Goal: Task Accomplishment & Management: Manage account settings

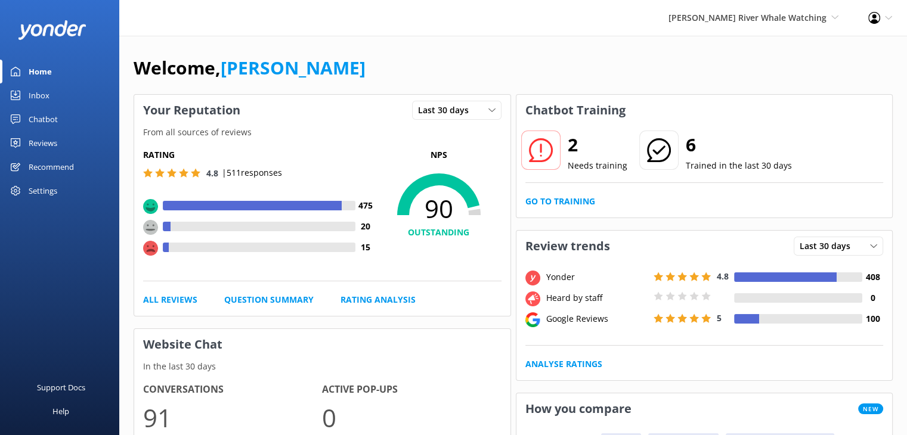
click at [744, 1] on div "[PERSON_NAME] River Whale Watching Wildcoast Adventures [PERSON_NAME] River Wha…" at bounding box center [754, 18] width 200 height 36
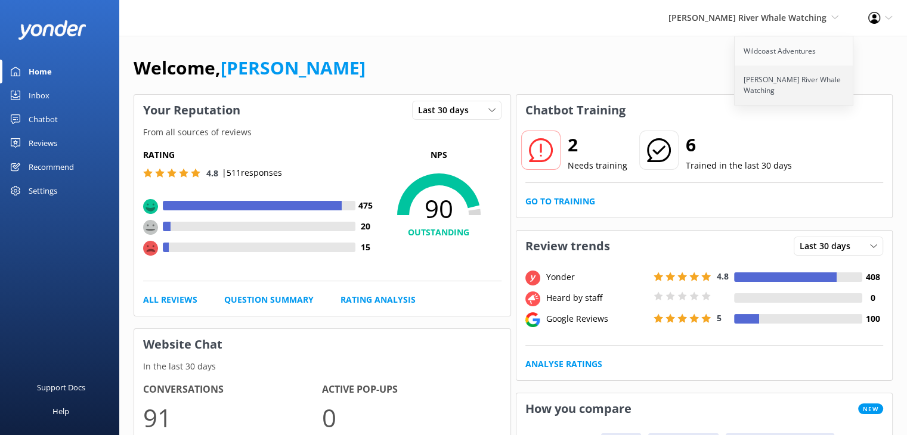
click at [756, 74] on link "[PERSON_NAME] River Whale Watching" at bounding box center [794, 85] width 119 height 39
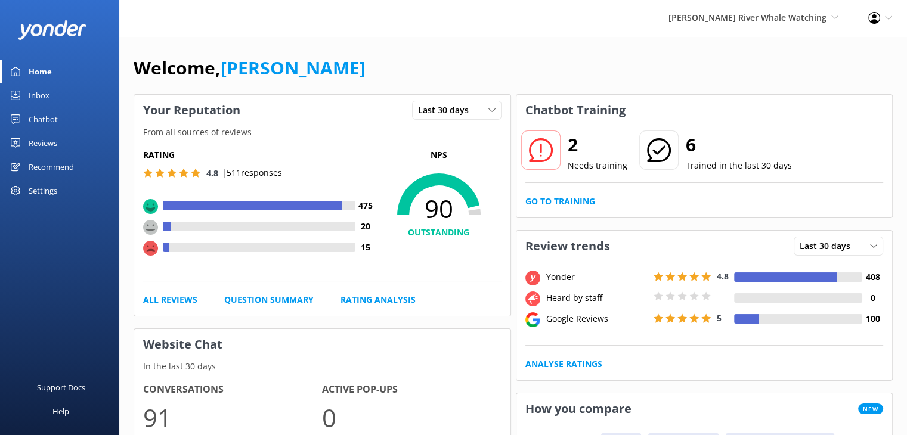
click at [43, 144] on div "Reviews" at bounding box center [43, 143] width 29 height 24
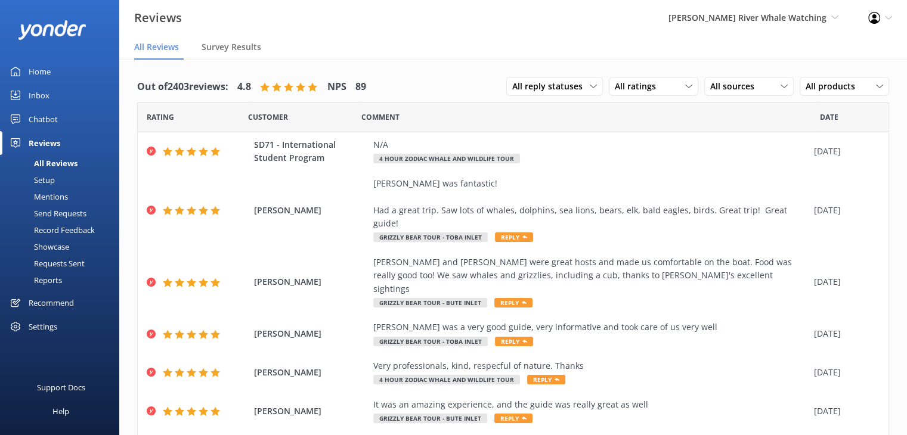
click at [51, 179] on div "Setup" at bounding box center [31, 180] width 48 height 17
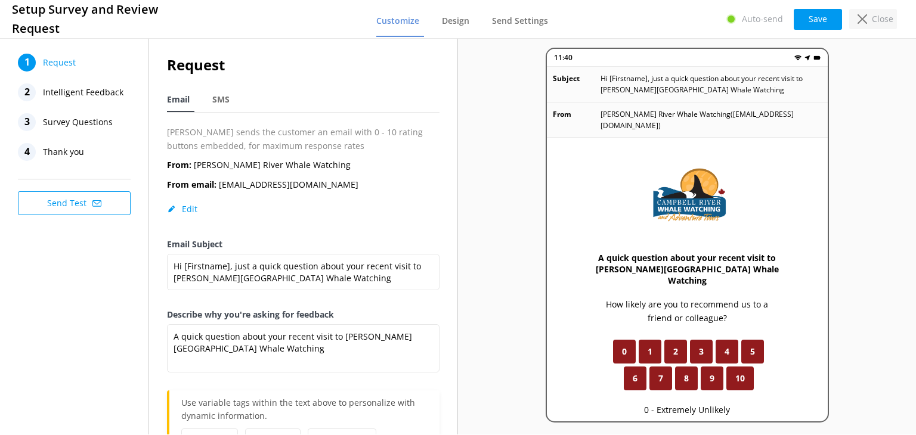
click at [888, 13] on p "Close" at bounding box center [882, 19] width 21 height 13
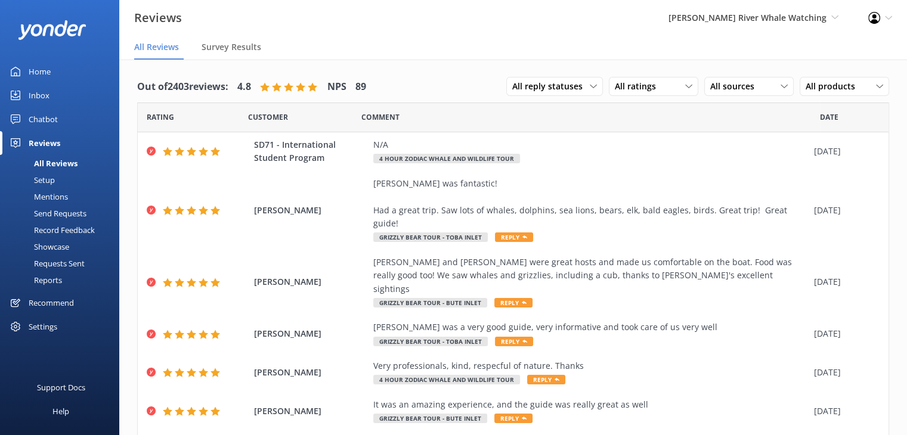
click at [60, 201] on div "Mentions" at bounding box center [37, 196] width 61 height 17
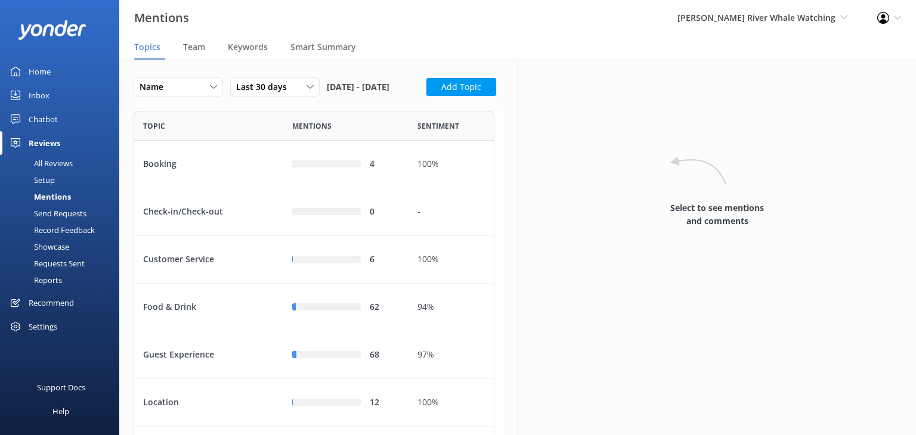
scroll to position [546, 351]
click at [750, 13] on span "[PERSON_NAME] River Whale Watching" at bounding box center [757, 17] width 158 height 11
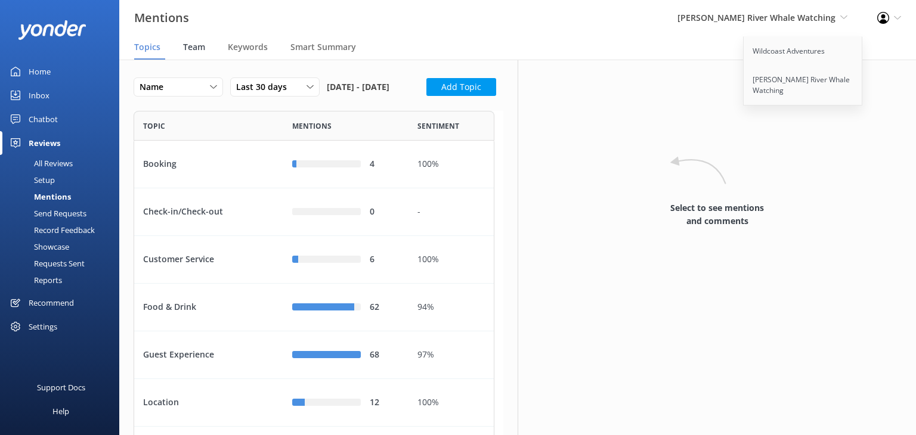
click at [197, 47] on span "Team" at bounding box center [194, 47] width 22 height 12
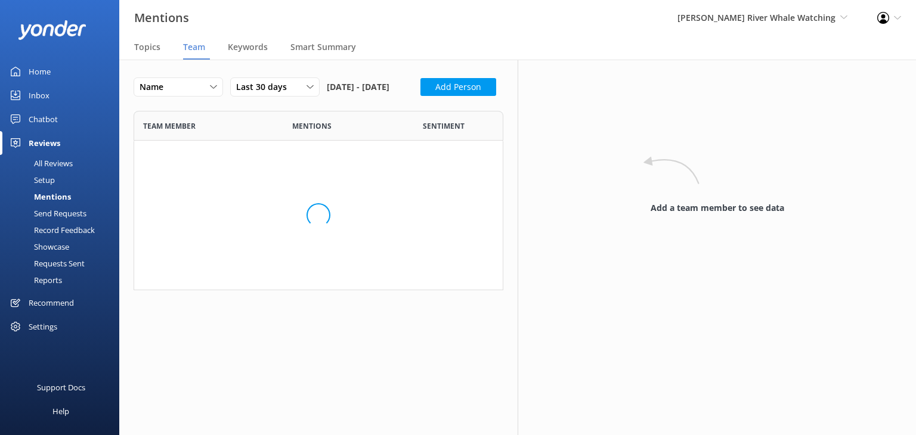
scroll to position [880, 351]
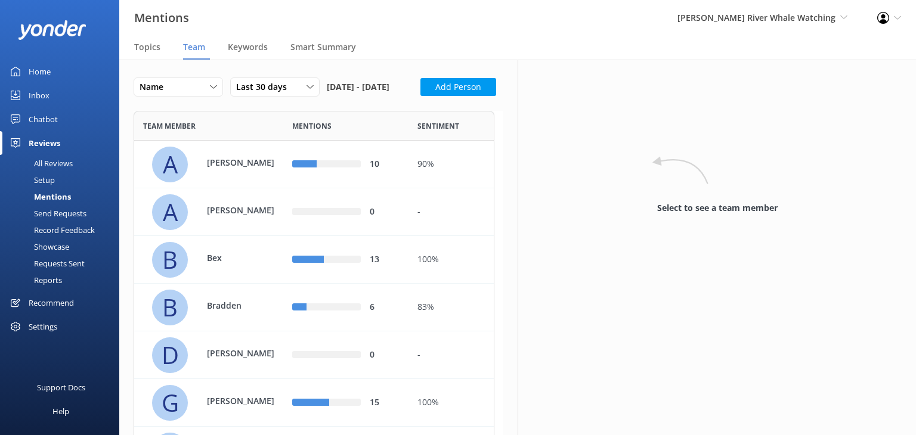
click at [790, 26] on div "[PERSON_NAME] River Whale Watching Wildcoast Adventures [PERSON_NAME] River Wha…" at bounding box center [763, 18] width 200 height 36
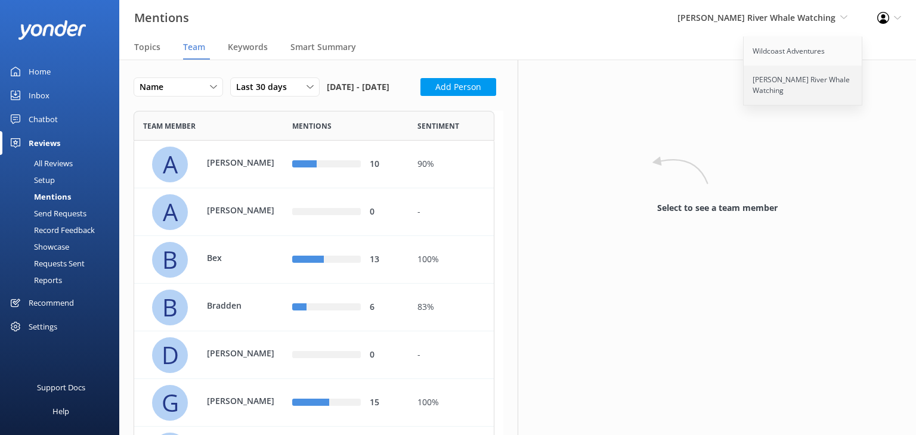
click at [771, 85] on link "[PERSON_NAME] River Whale Watching" at bounding box center [803, 85] width 119 height 39
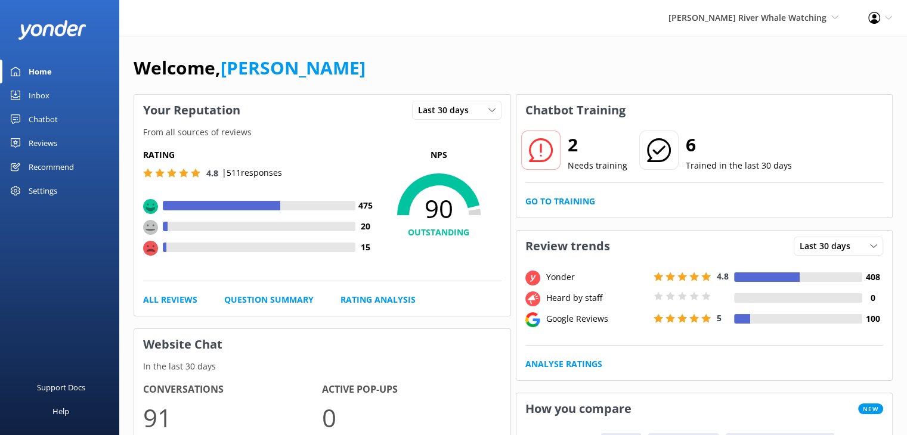
click at [788, 8] on div "[PERSON_NAME] River Whale Watching Wildcoast Adventures [PERSON_NAME] River Wha…" at bounding box center [754, 18] width 200 height 36
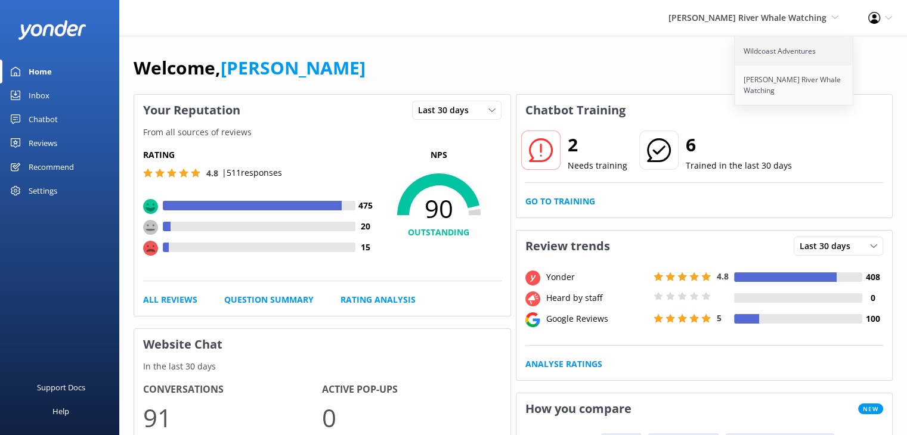
click at [787, 46] on link "Wildcoast Adventures" at bounding box center [794, 51] width 119 height 29
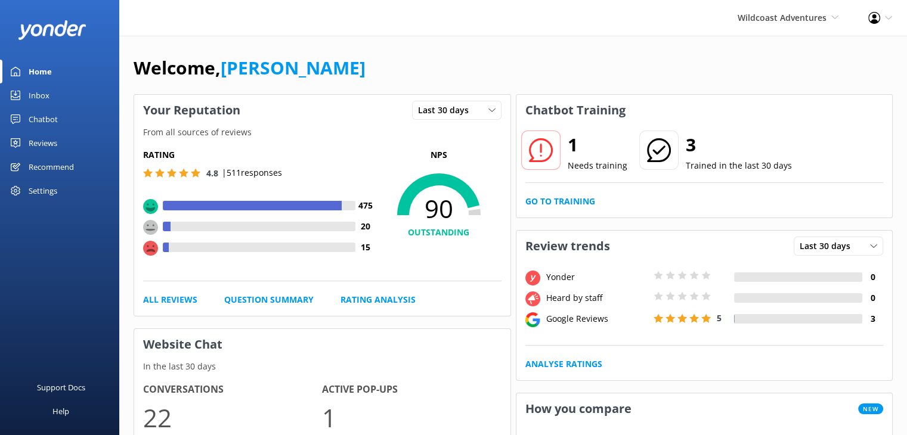
click at [45, 147] on div "Reviews" at bounding box center [43, 143] width 29 height 24
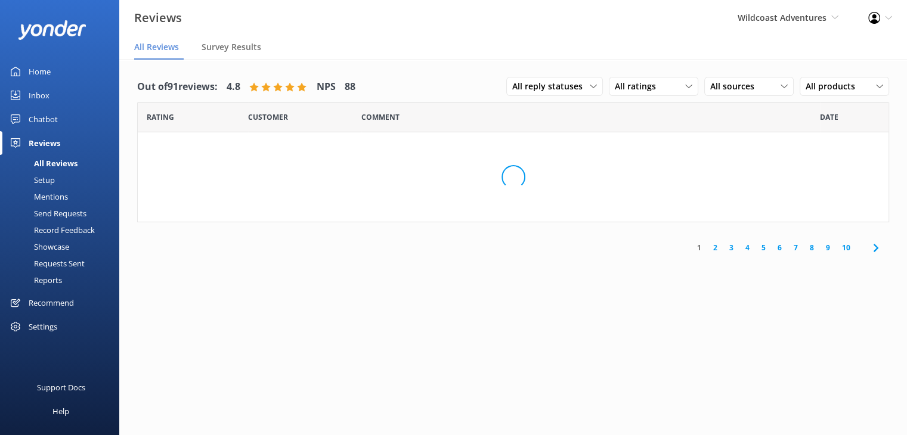
click at [48, 194] on div "Mentions" at bounding box center [37, 196] width 61 height 17
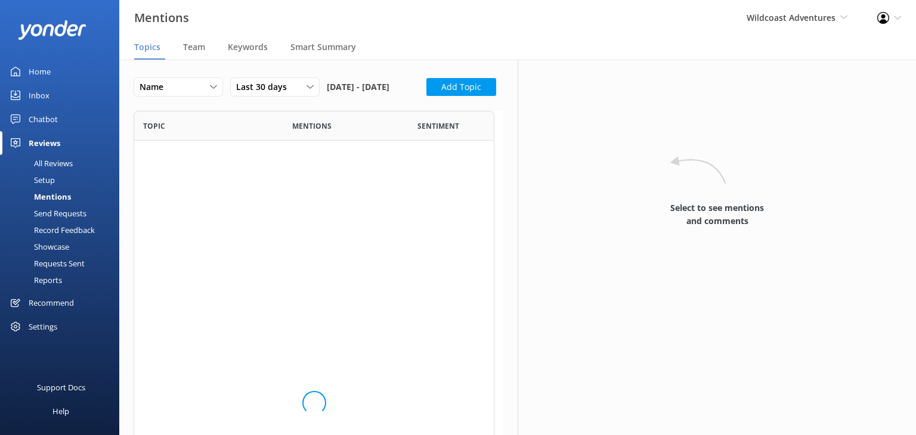
scroll to position [319, 351]
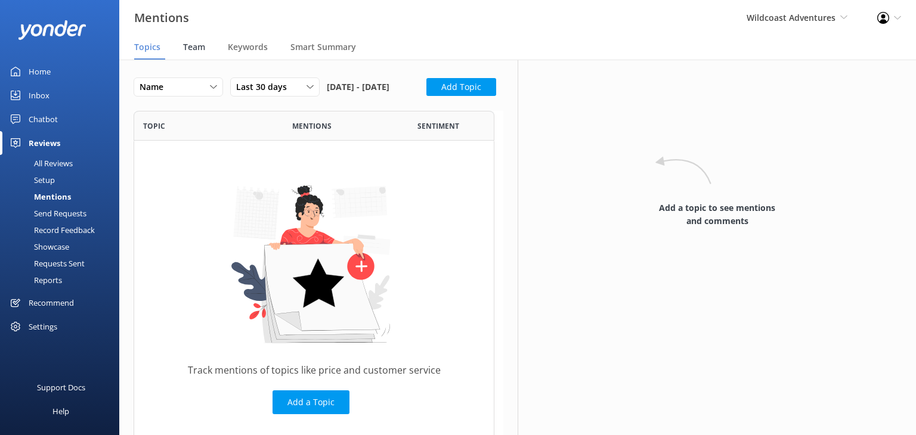
click at [200, 50] on span "Team" at bounding box center [194, 47] width 22 height 12
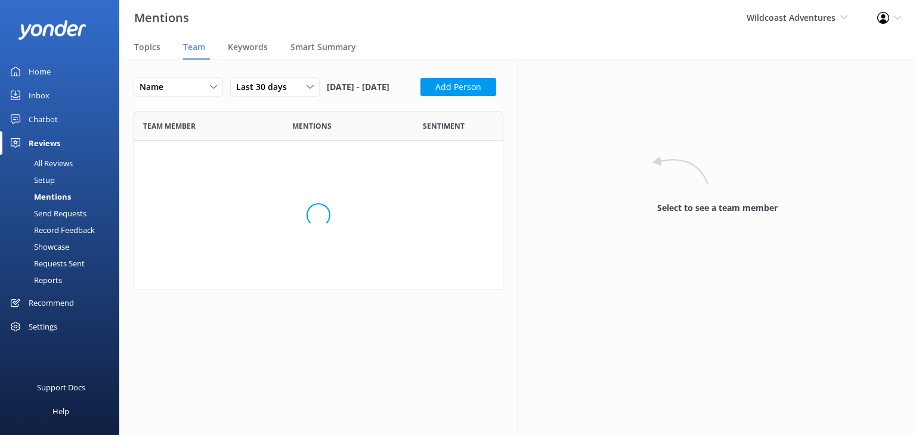
scroll to position [361, 351]
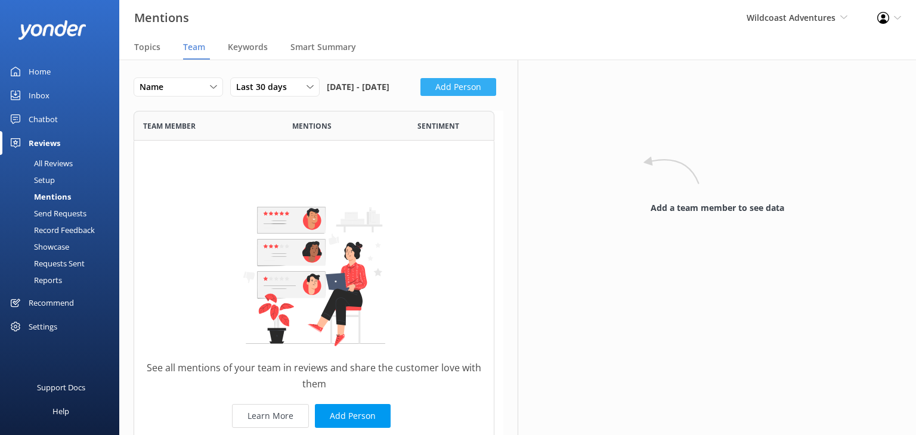
click at [421, 96] on button "Add Person" at bounding box center [459, 87] width 76 height 18
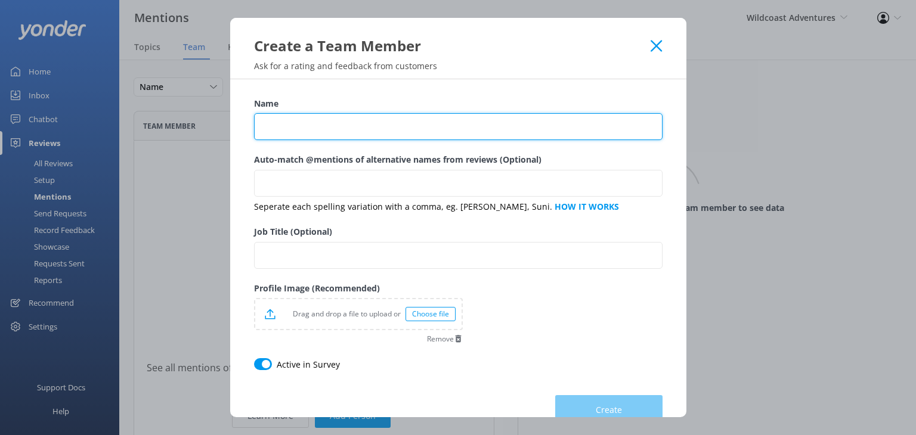
click at [267, 124] on input "Name" at bounding box center [458, 126] width 409 height 27
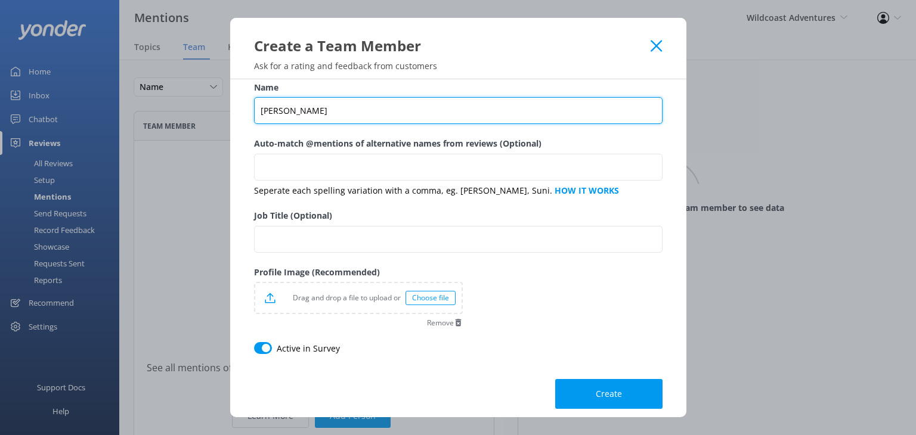
scroll to position [25, 0]
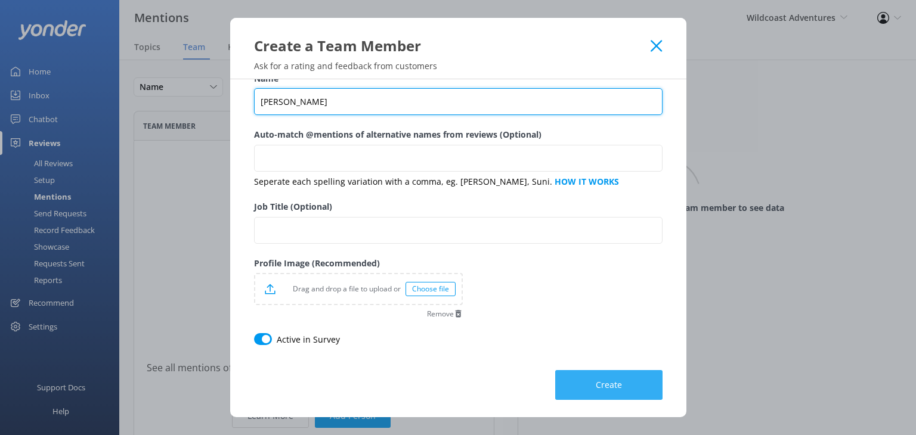
type input "[PERSON_NAME]"
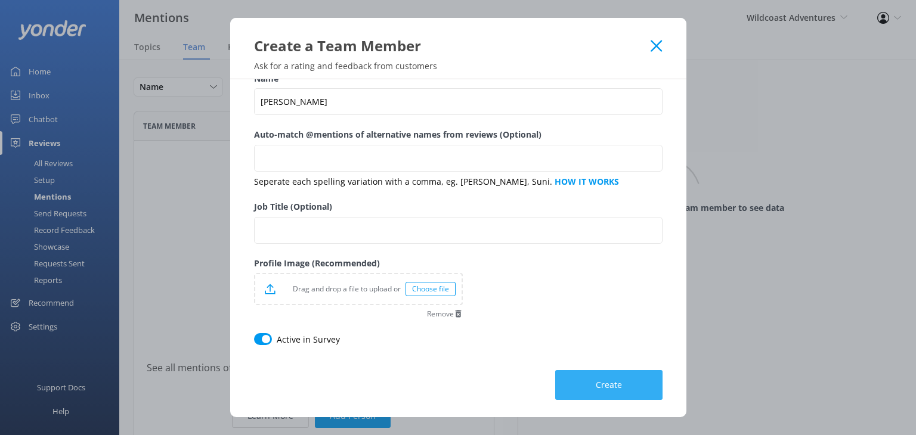
click at [596, 382] on span "Create" at bounding box center [609, 385] width 26 height 12
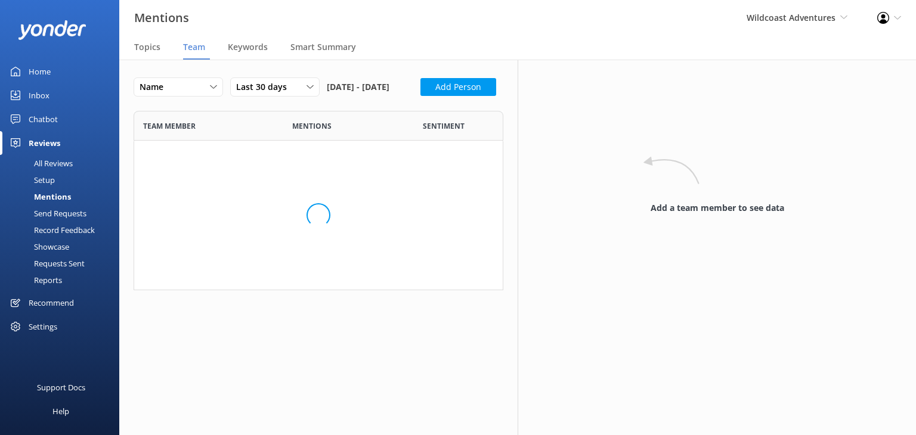
scroll to position [10, 10]
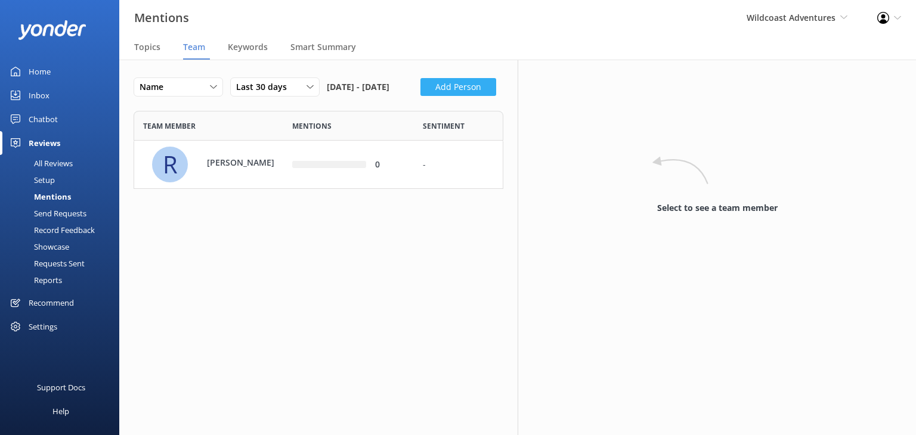
click at [421, 96] on button "Add Person" at bounding box center [459, 87] width 76 height 18
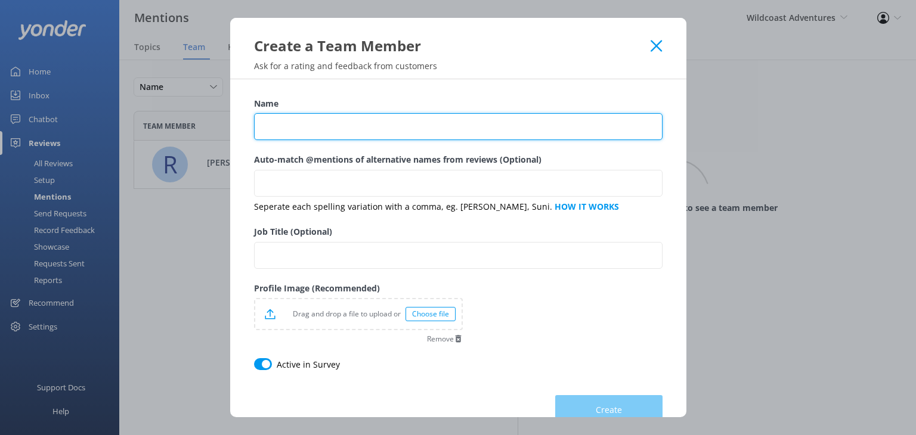
click at [292, 132] on input "Name" at bounding box center [458, 126] width 409 height 27
type input "[PERSON_NAME]"
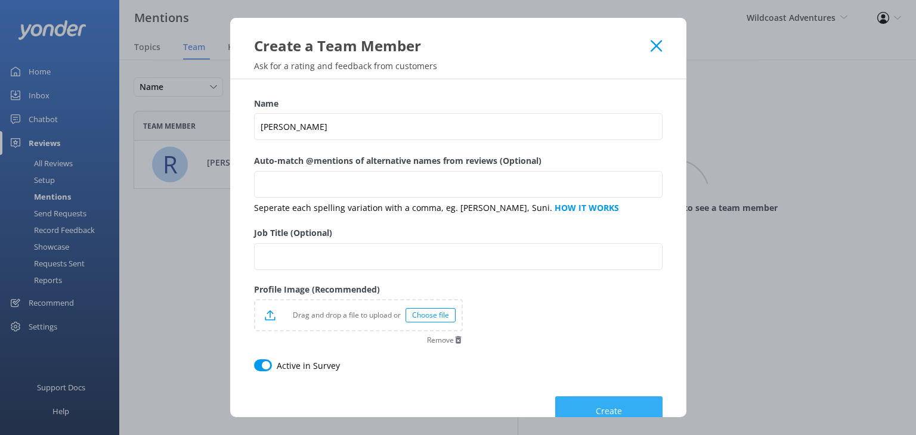
click at [614, 402] on button "Create" at bounding box center [608, 412] width 107 height 30
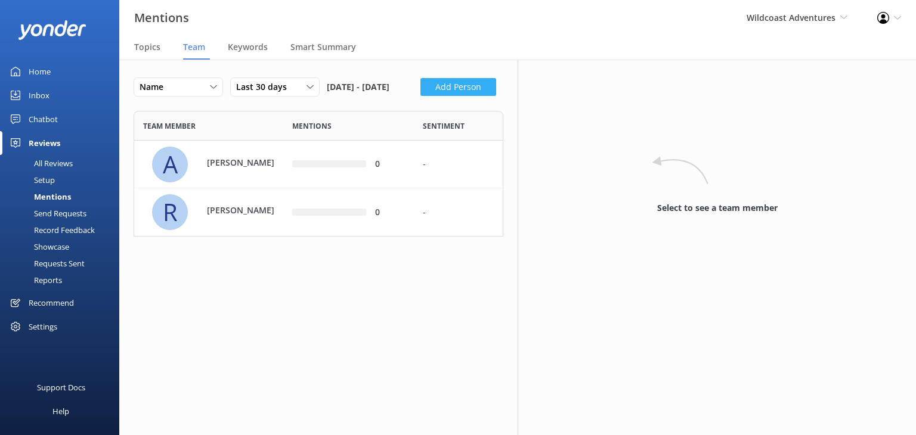
click at [421, 96] on button "Add Person" at bounding box center [459, 87] width 76 height 18
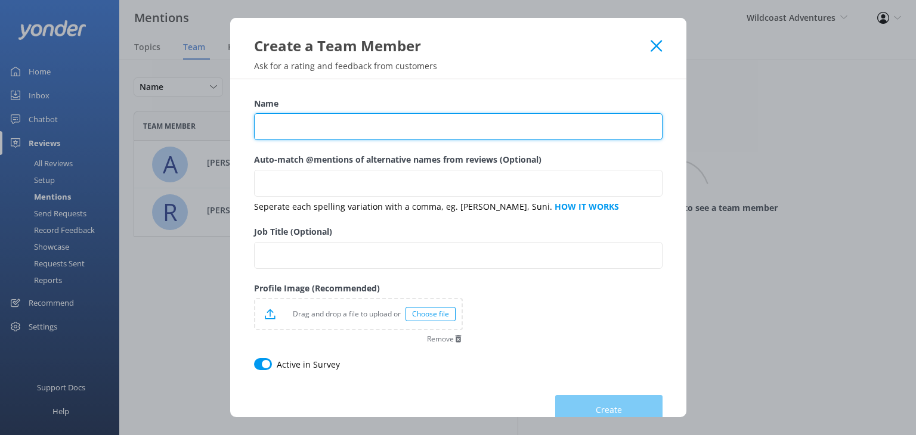
click at [350, 117] on input "Name" at bounding box center [458, 126] width 409 height 27
type input "Jordan"
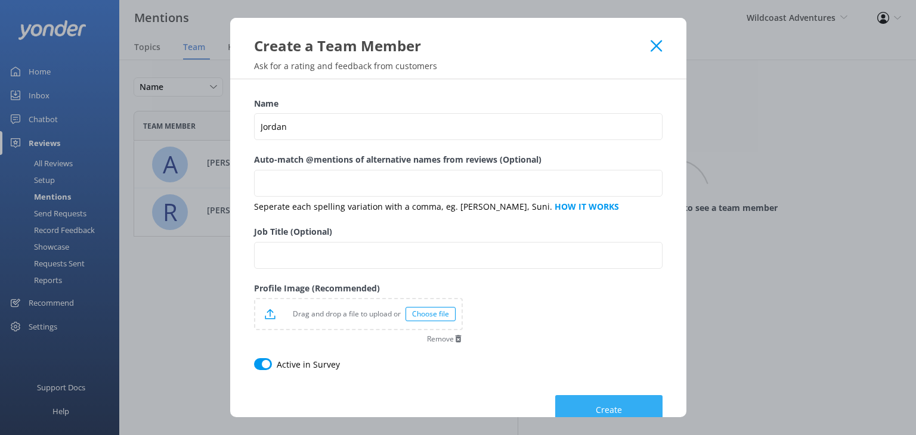
click at [626, 406] on button "Create" at bounding box center [608, 410] width 107 height 30
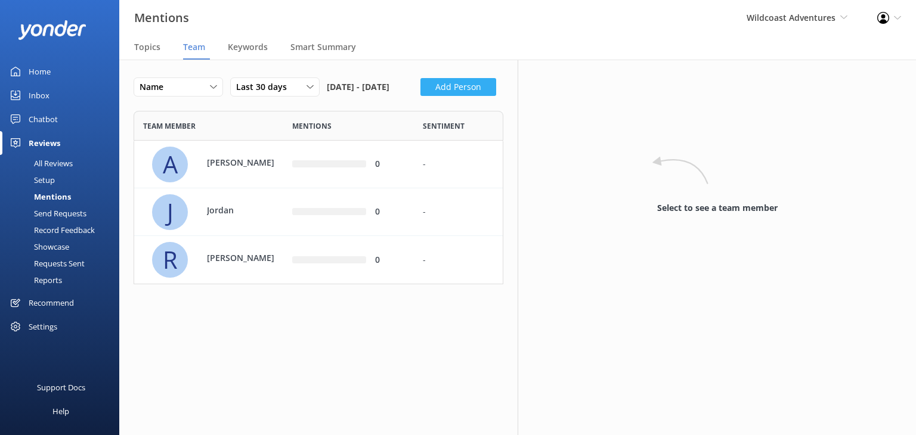
click at [421, 96] on button "Add Person" at bounding box center [459, 87] width 76 height 18
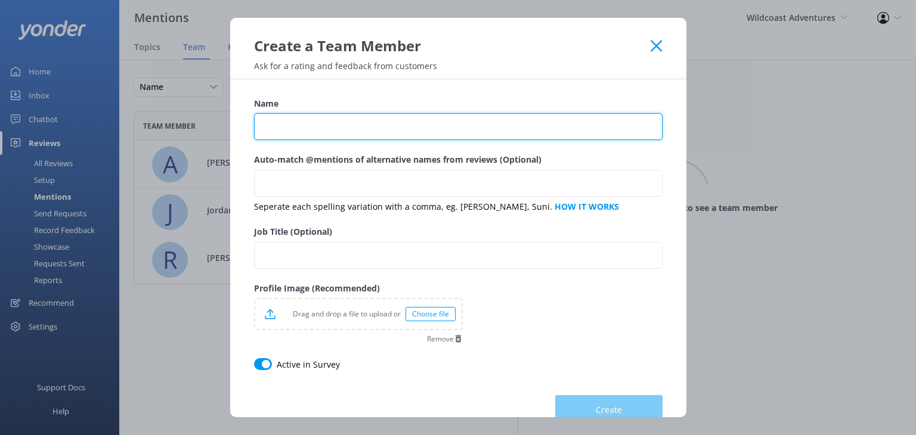
click at [285, 129] on input "Name" at bounding box center [458, 126] width 409 height 27
type input "[PERSON_NAME]"
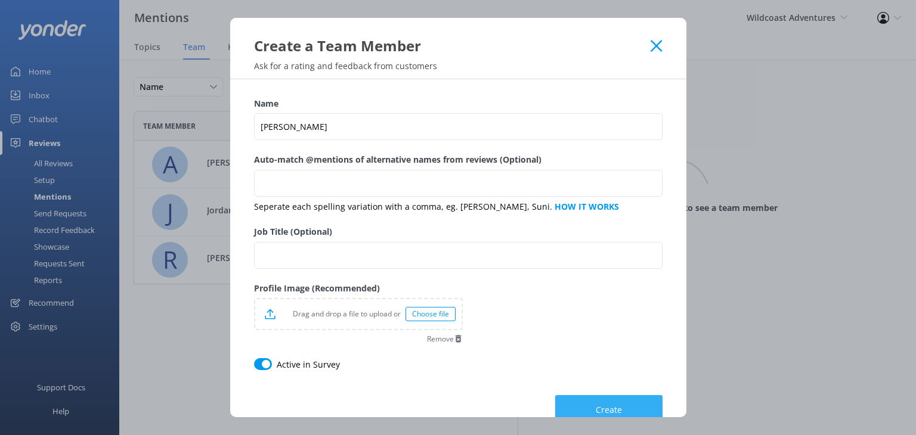
click at [596, 414] on span "Create" at bounding box center [609, 410] width 26 height 12
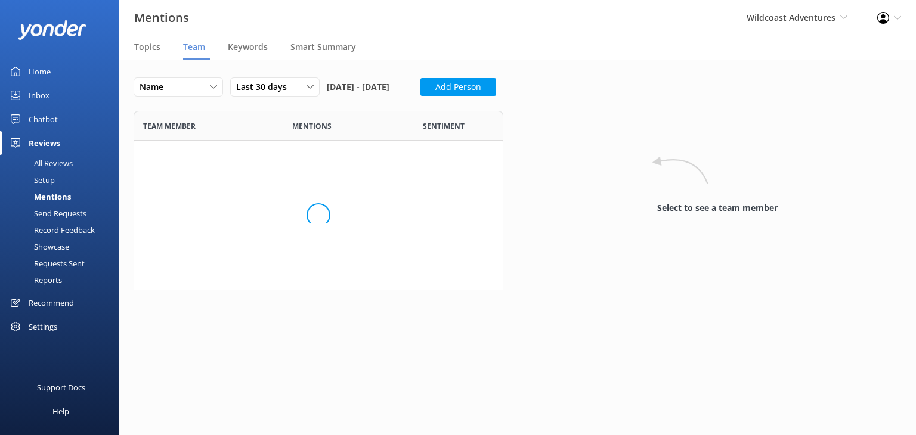
scroll to position [212, 360]
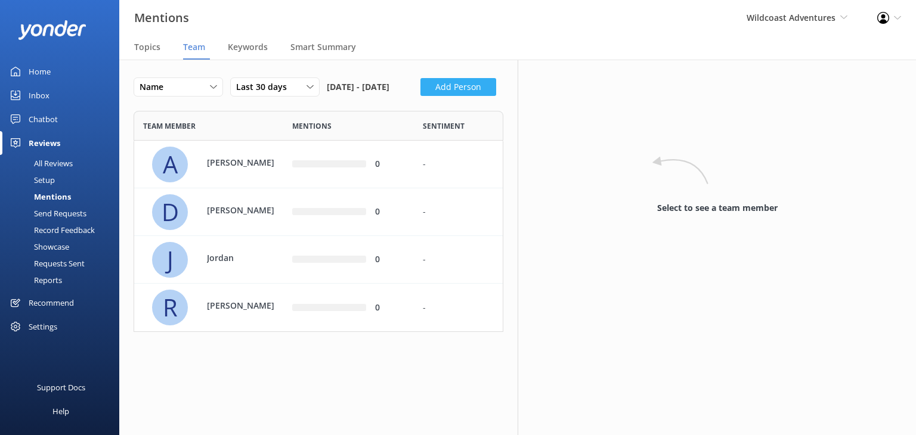
click at [421, 96] on button "Add Person" at bounding box center [459, 87] width 76 height 18
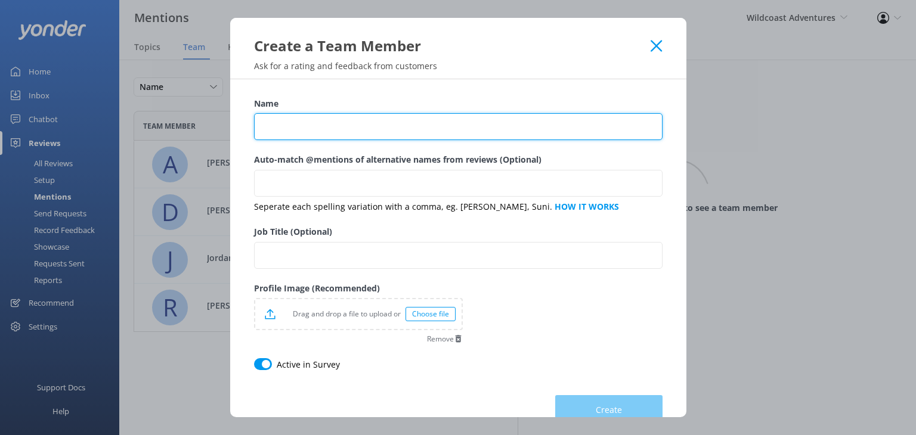
click at [354, 126] on input "Name" at bounding box center [458, 126] width 409 height 27
type input "Tachelle"
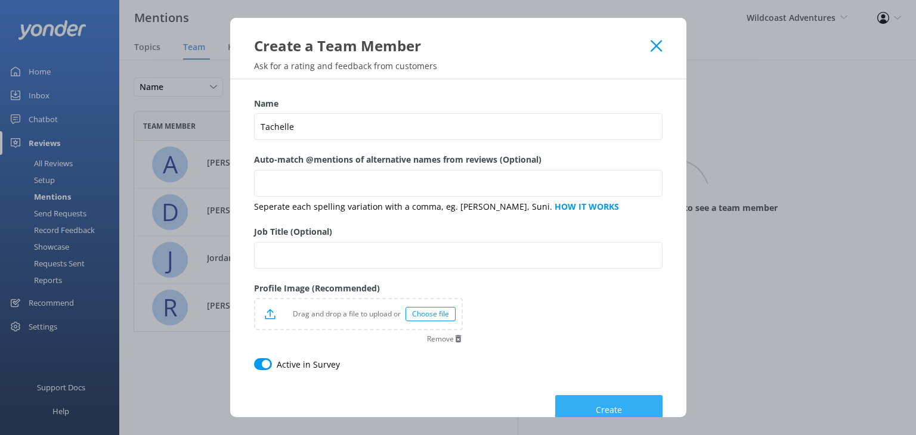
click at [605, 401] on button "Create" at bounding box center [608, 410] width 107 height 30
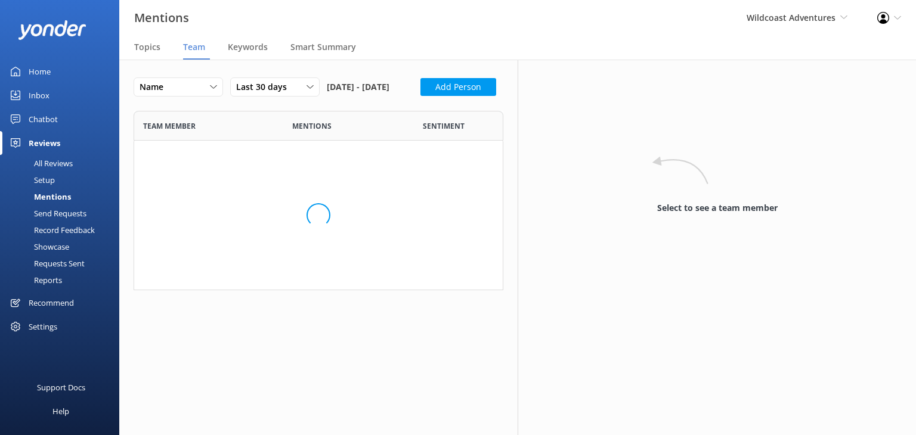
scroll to position [259, 351]
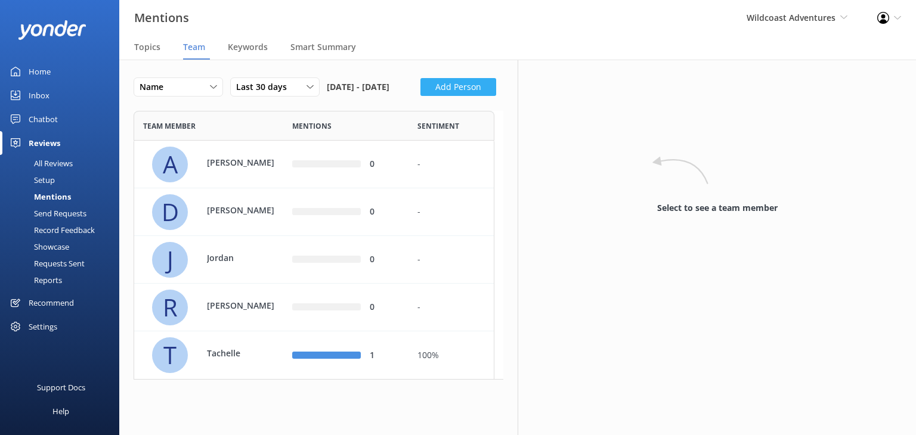
click at [421, 96] on button "Add Person" at bounding box center [459, 87] width 76 height 18
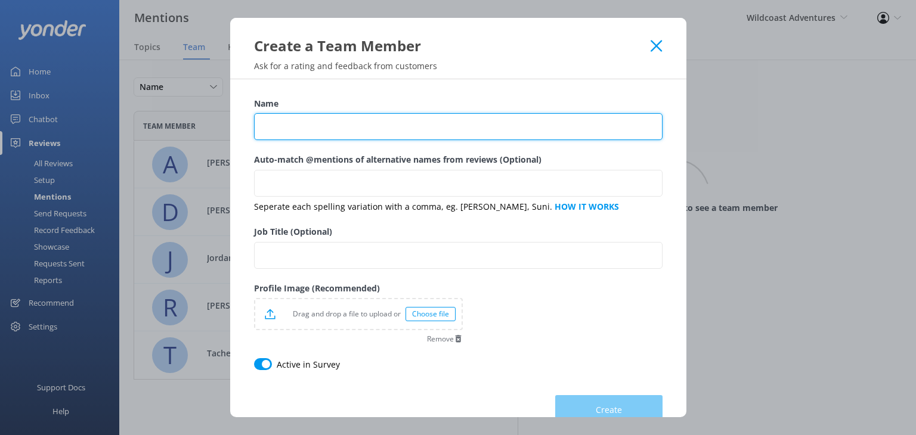
click at [361, 135] on input "Name" at bounding box center [458, 126] width 409 height 27
type input "[US_STATE]"
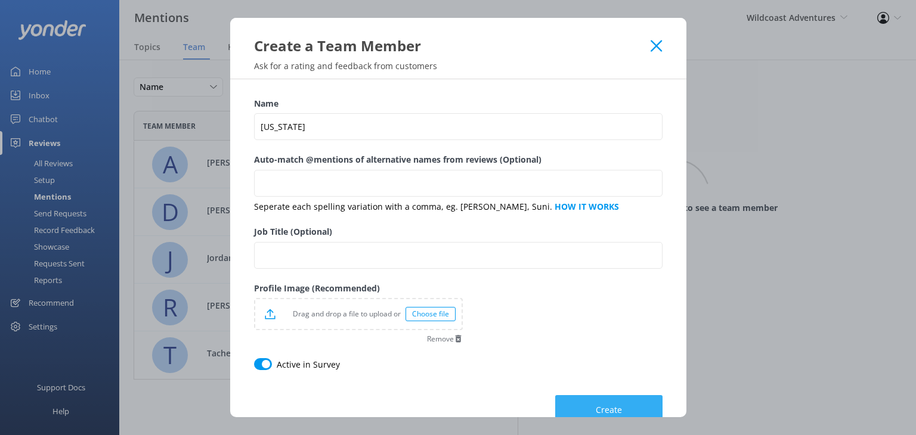
click at [602, 408] on span "Create" at bounding box center [609, 410] width 26 height 12
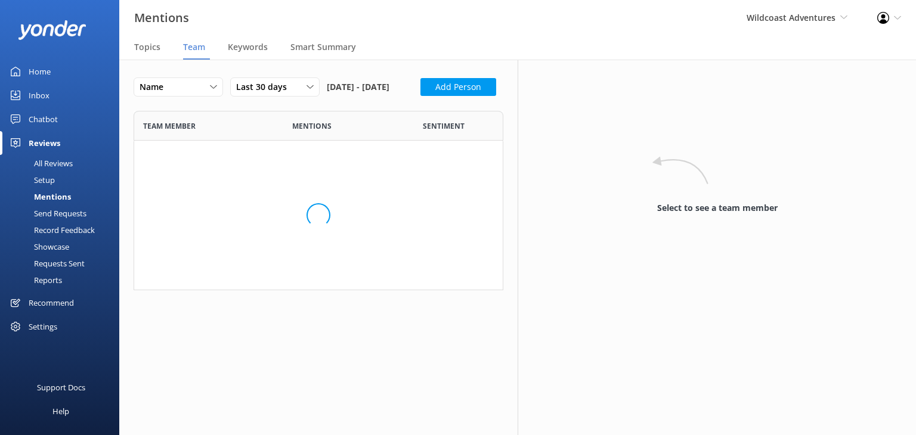
scroll to position [307, 351]
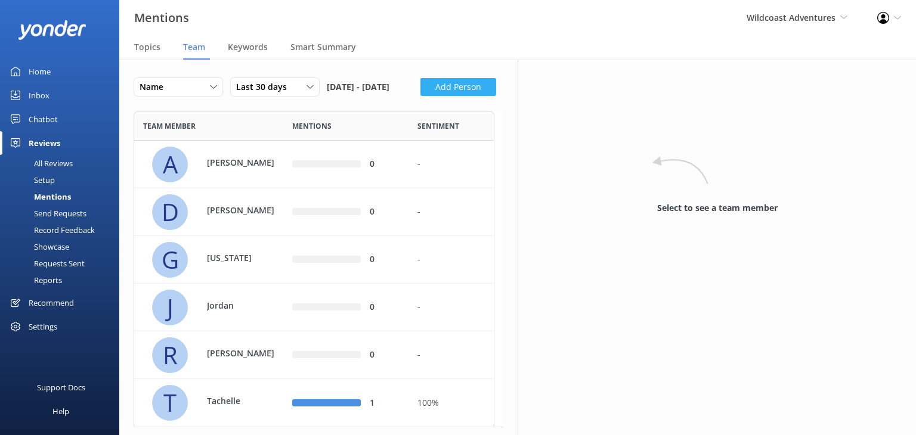
click at [421, 96] on button "Add Person" at bounding box center [459, 87] width 76 height 18
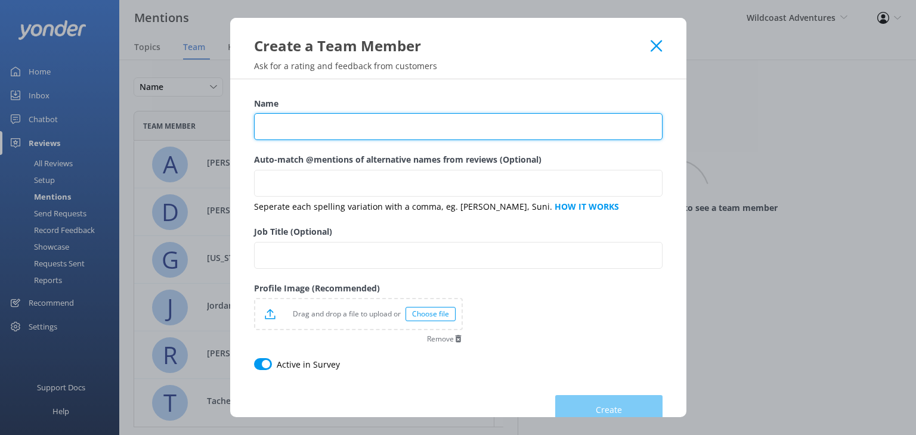
click at [284, 124] on input "Name" at bounding box center [458, 126] width 409 height 27
type input "[PERSON_NAME]"
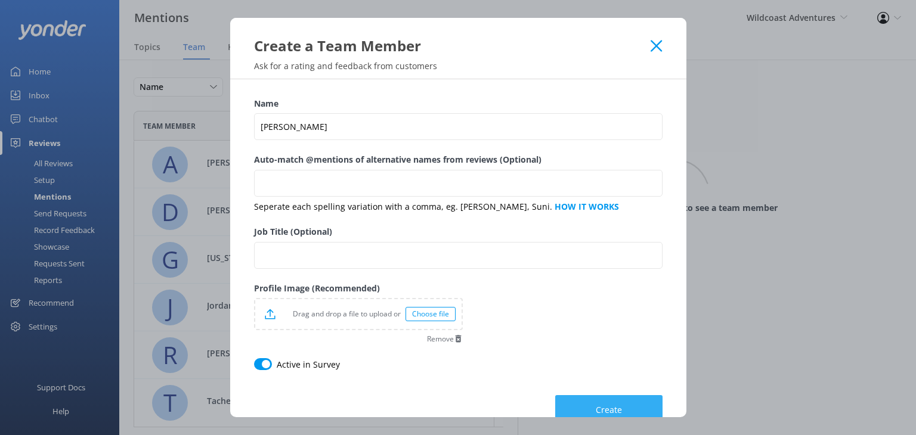
click at [572, 406] on button "Create" at bounding box center [608, 410] width 107 height 30
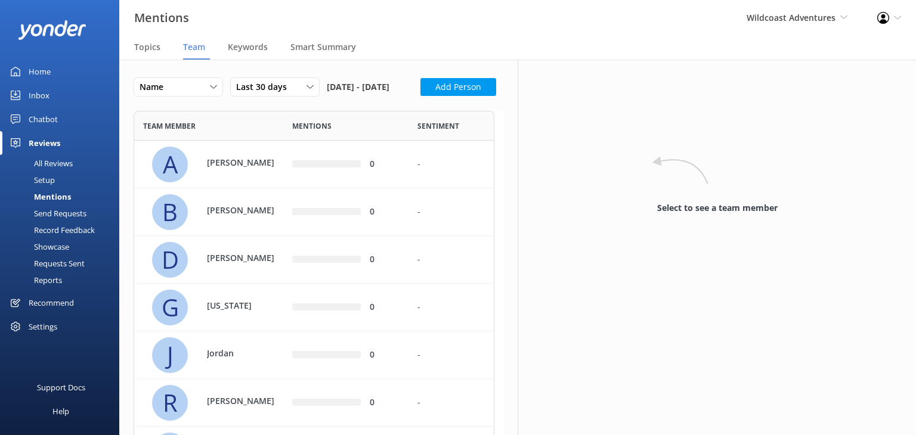
scroll to position [355, 351]
click at [421, 96] on button "Add Person" at bounding box center [459, 87] width 76 height 18
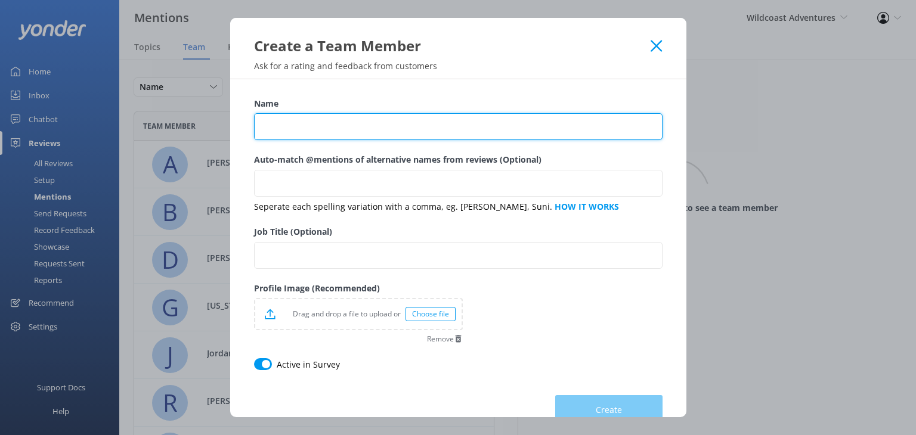
click at [282, 125] on input "Name" at bounding box center [458, 126] width 409 height 27
type input "[PERSON_NAME]"
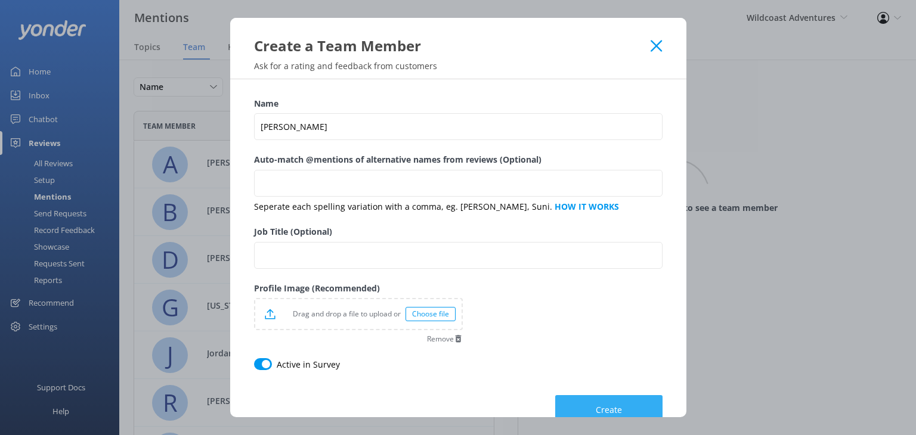
click at [605, 394] on div "Create" at bounding box center [458, 405] width 409 height 42
click at [604, 412] on span "Create" at bounding box center [609, 412] width 26 height 12
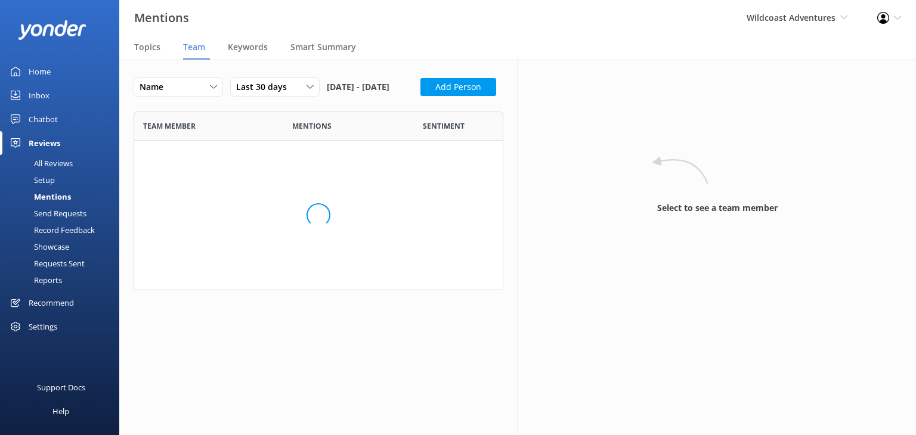
scroll to position [403, 351]
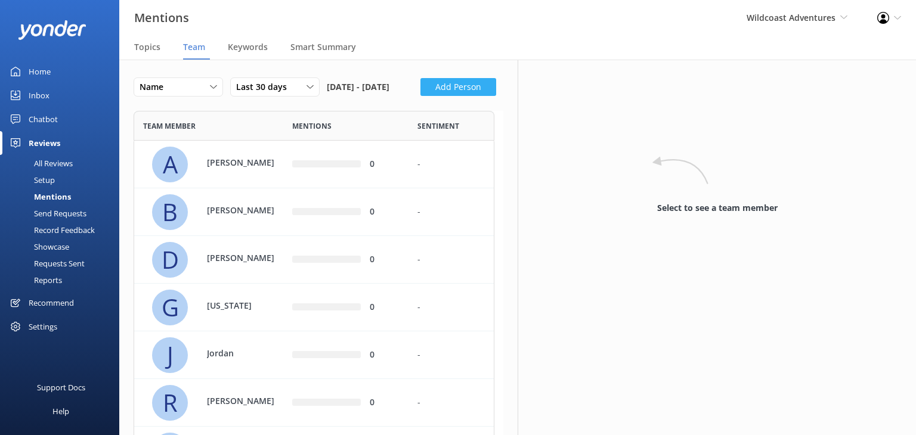
click at [421, 96] on button "Add Person" at bounding box center [459, 87] width 76 height 18
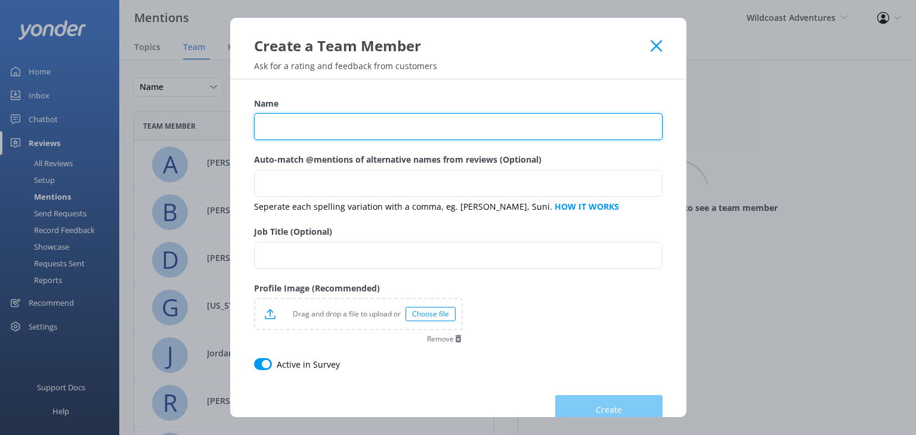
click at [338, 123] on input "Name" at bounding box center [458, 126] width 409 height 27
type input "[PERSON_NAME]"
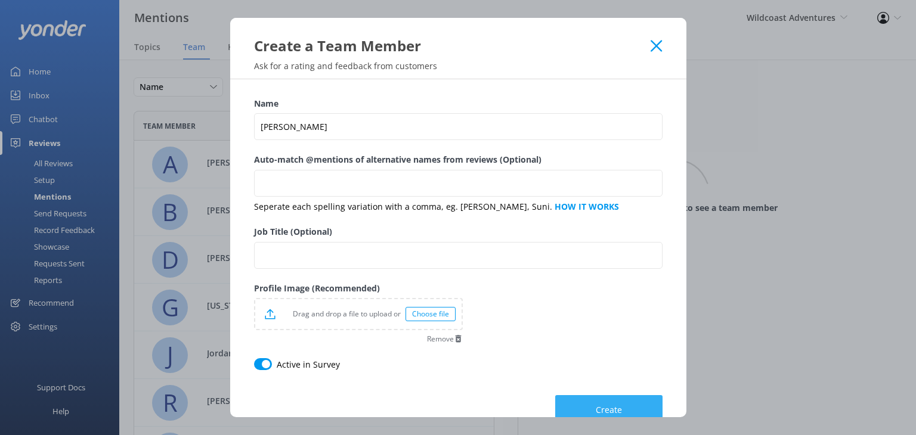
click at [620, 407] on button "Create" at bounding box center [608, 410] width 107 height 30
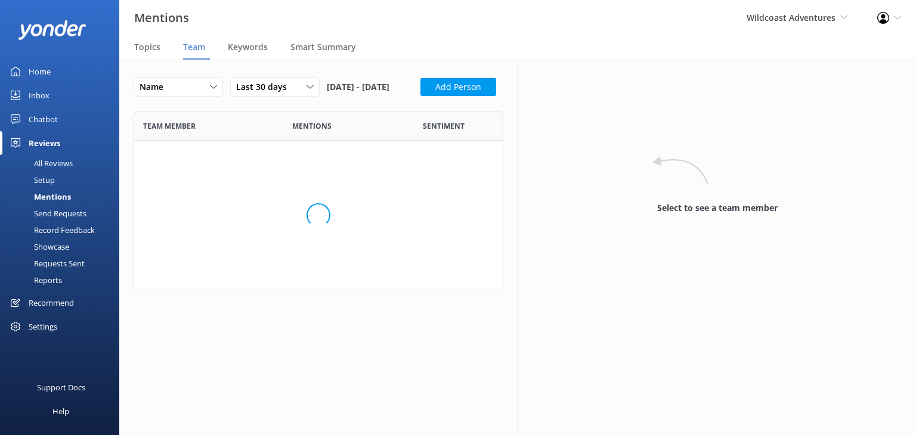
scroll to position [450, 351]
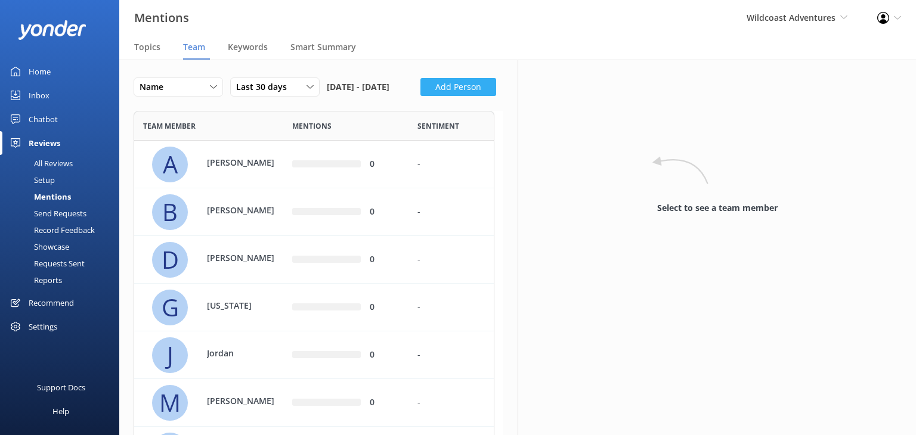
click at [421, 96] on button "Add Person" at bounding box center [459, 87] width 76 height 18
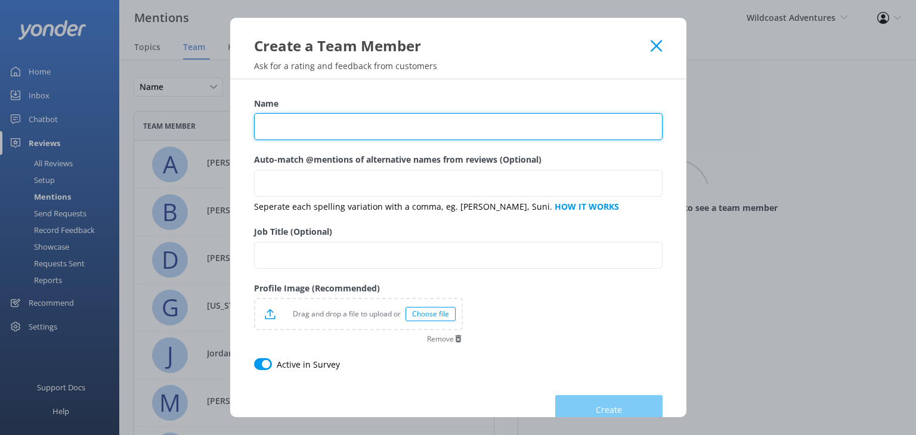
click at [338, 118] on input "Name" at bounding box center [458, 126] width 409 height 27
type input "[PERSON_NAME]"
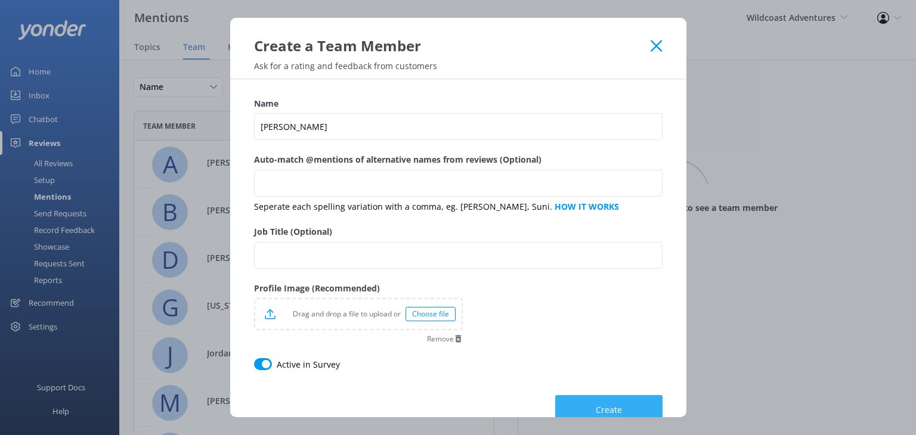
click at [585, 410] on button "Create" at bounding box center [608, 410] width 107 height 30
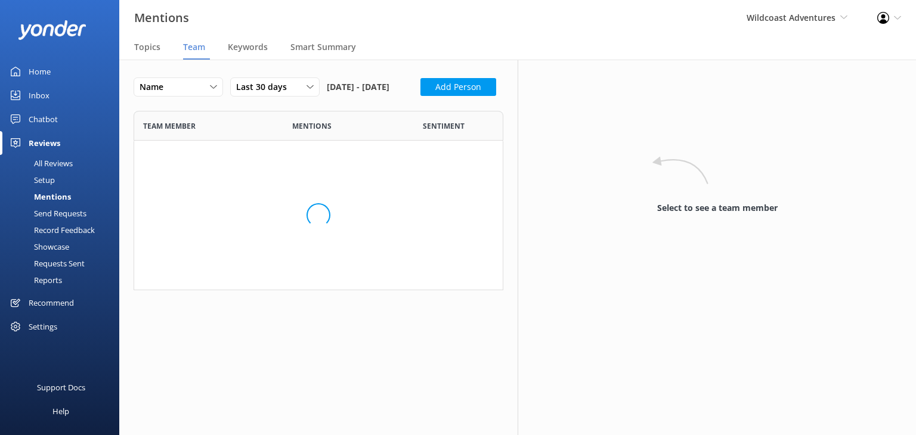
scroll to position [498, 351]
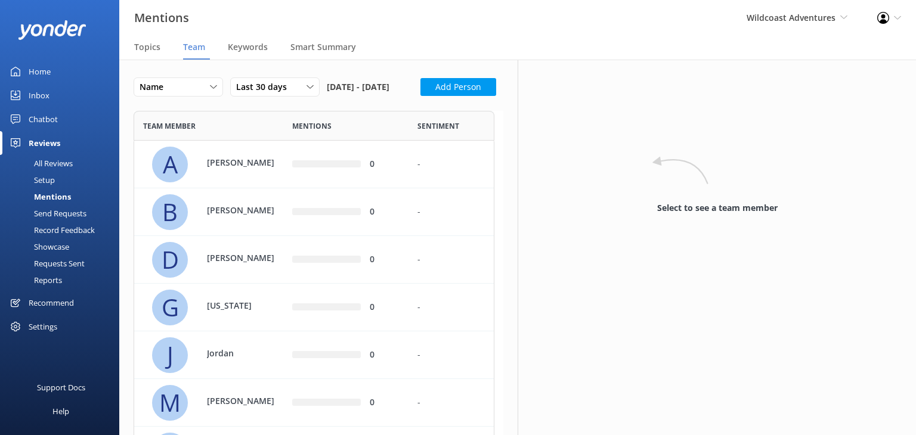
click at [166, 103] on div "Name Name Highest mentions Lowest mentions Last 30 days Last 7 days Last 30 day…" at bounding box center [265, 91] width 263 height 26
click at [421, 96] on button "Add Person" at bounding box center [459, 87] width 76 height 18
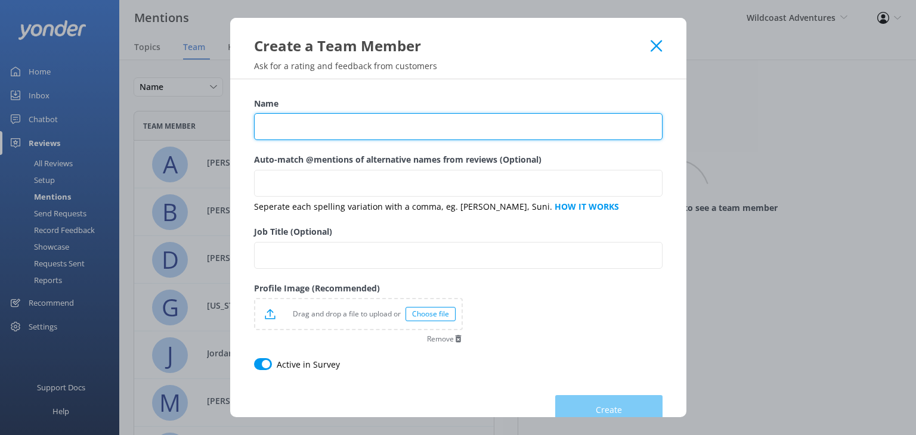
click at [264, 115] on input "Name" at bounding box center [458, 126] width 409 height 27
type input "[PERSON_NAME]"
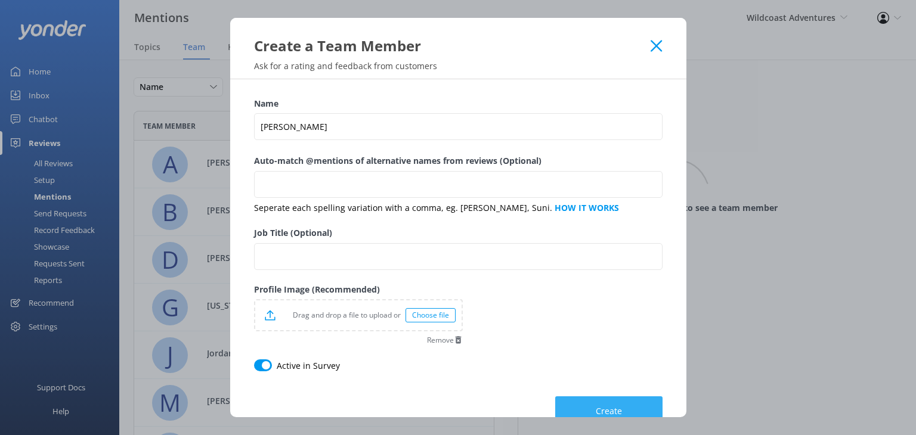
click at [633, 404] on button "Create" at bounding box center [608, 412] width 107 height 30
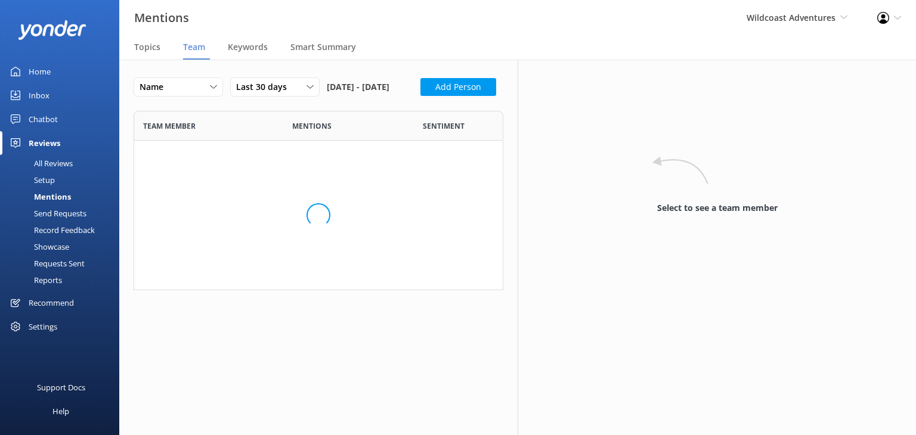
scroll to position [0, 0]
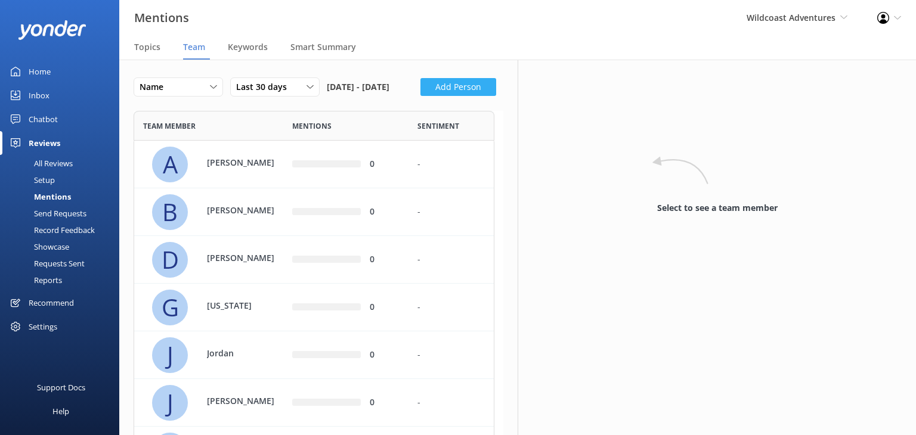
click at [421, 96] on button "Add Person" at bounding box center [459, 87] width 76 height 18
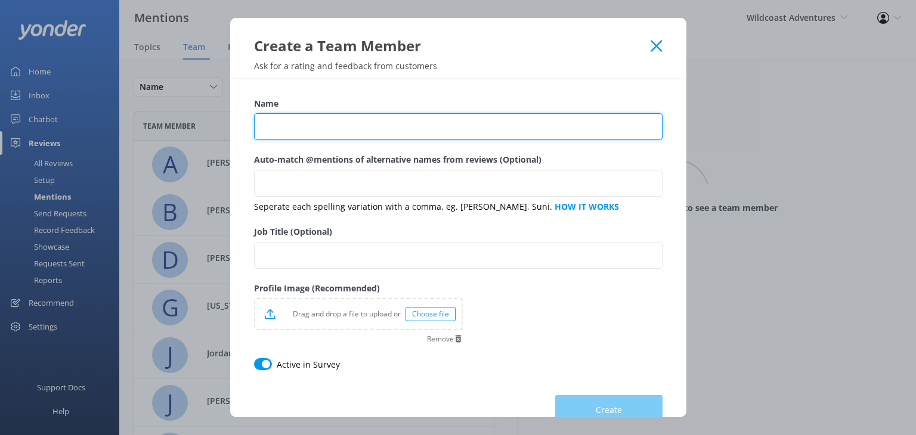
click at [301, 124] on input "Name" at bounding box center [458, 126] width 409 height 27
type input "Sameer"
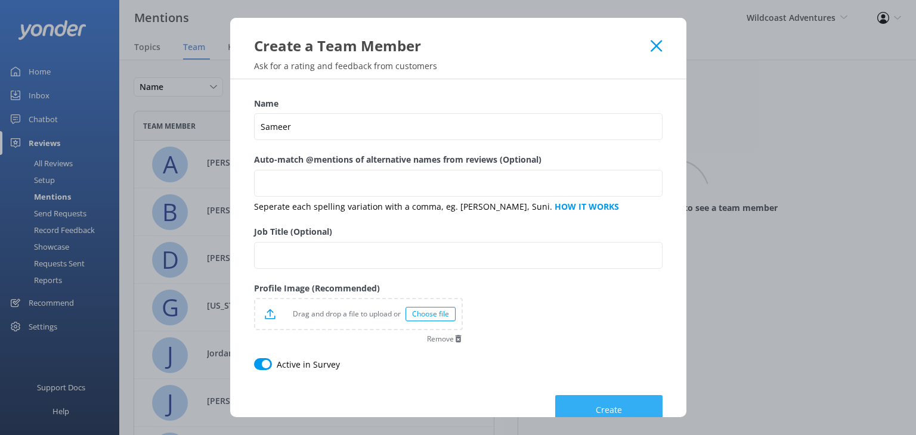
click at [632, 406] on button "Create" at bounding box center [608, 410] width 107 height 30
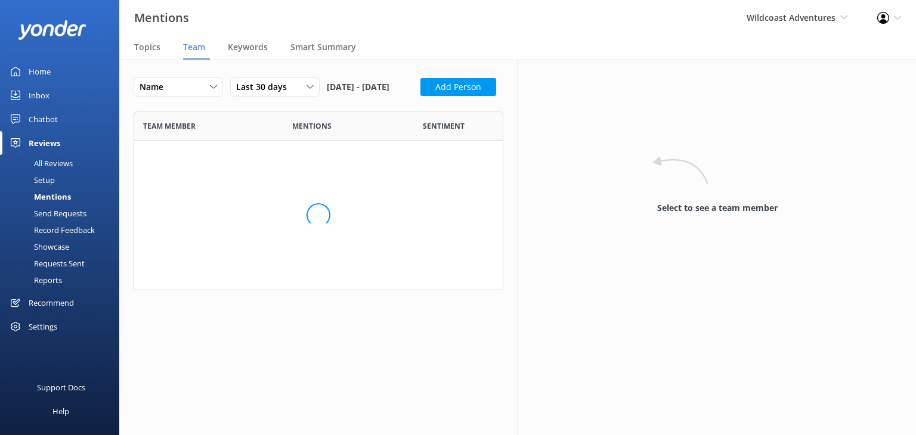
scroll to position [594, 351]
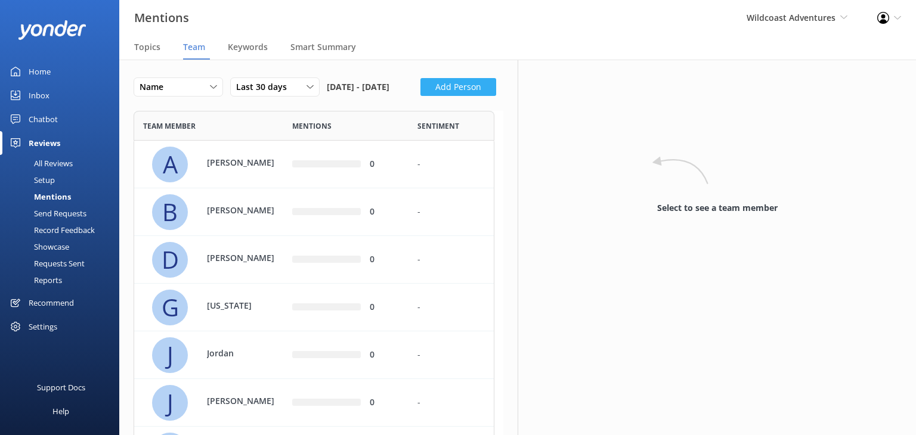
click at [421, 96] on button "Add Person" at bounding box center [459, 87] width 76 height 18
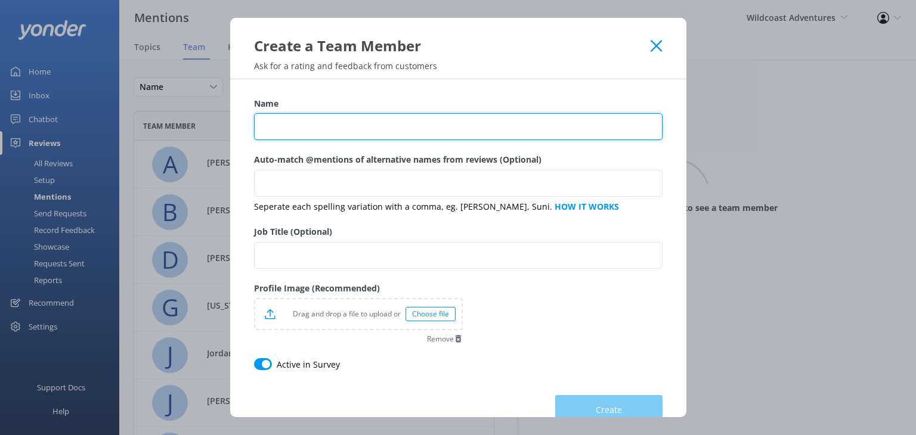
click at [292, 125] on input "Name" at bounding box center [458, 126] width 409 height 27
type input "[PERSON_NAME]"
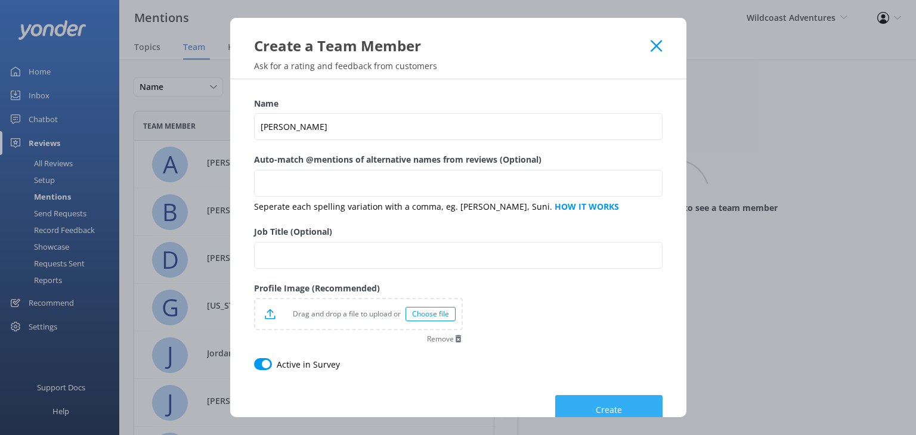
click at [616, 409] on button "Create" at bounding box center [608, 410] width 107 height 30
